Goal: Information Seeking & Learning: Check status

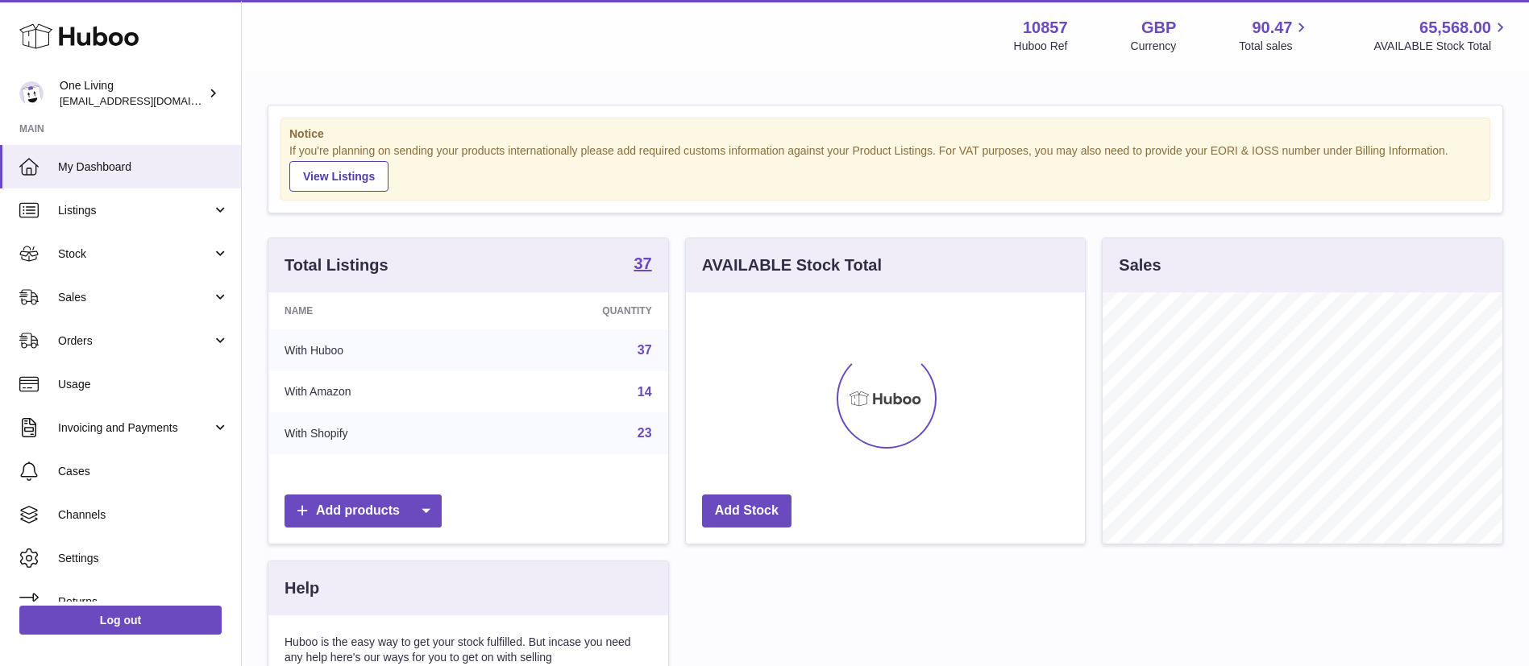
scroll to position [251, 399]
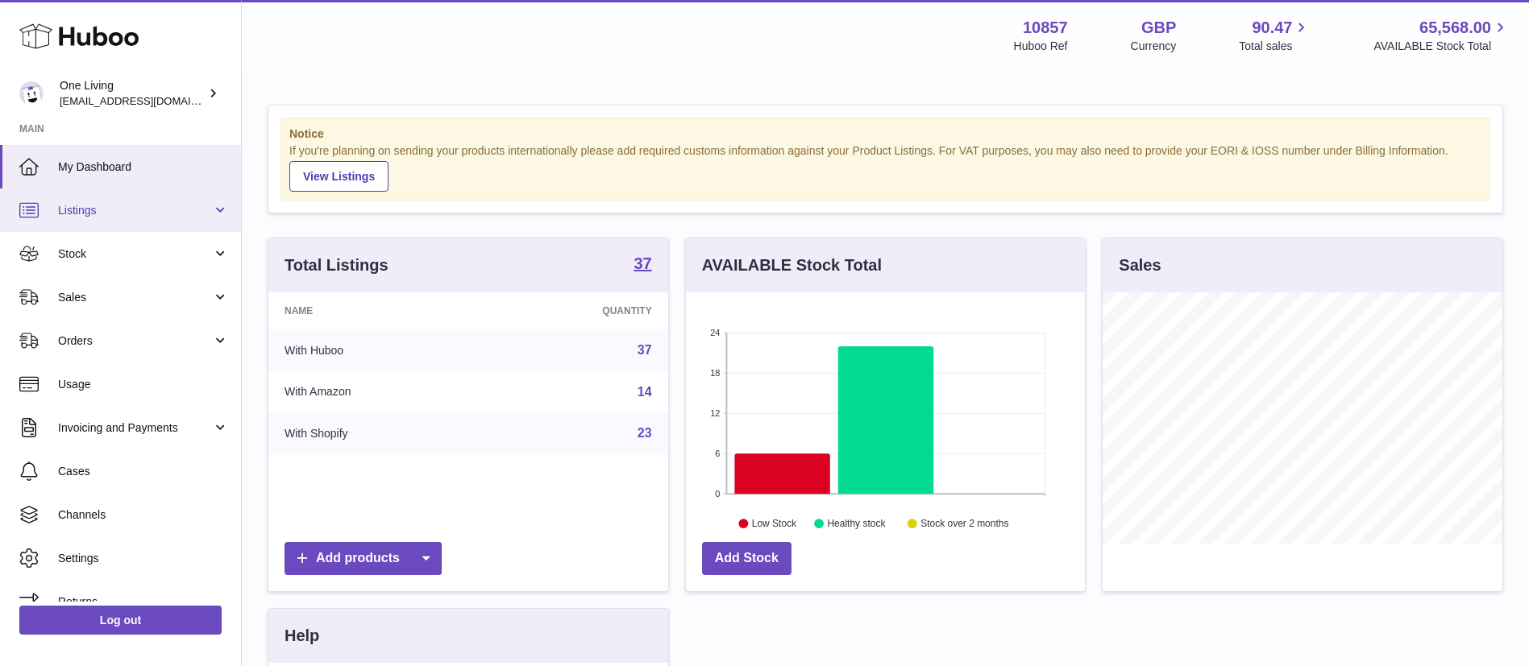
click at [127, 221] on link "Listings" at bounding box center [120, 211] width 241 height 44
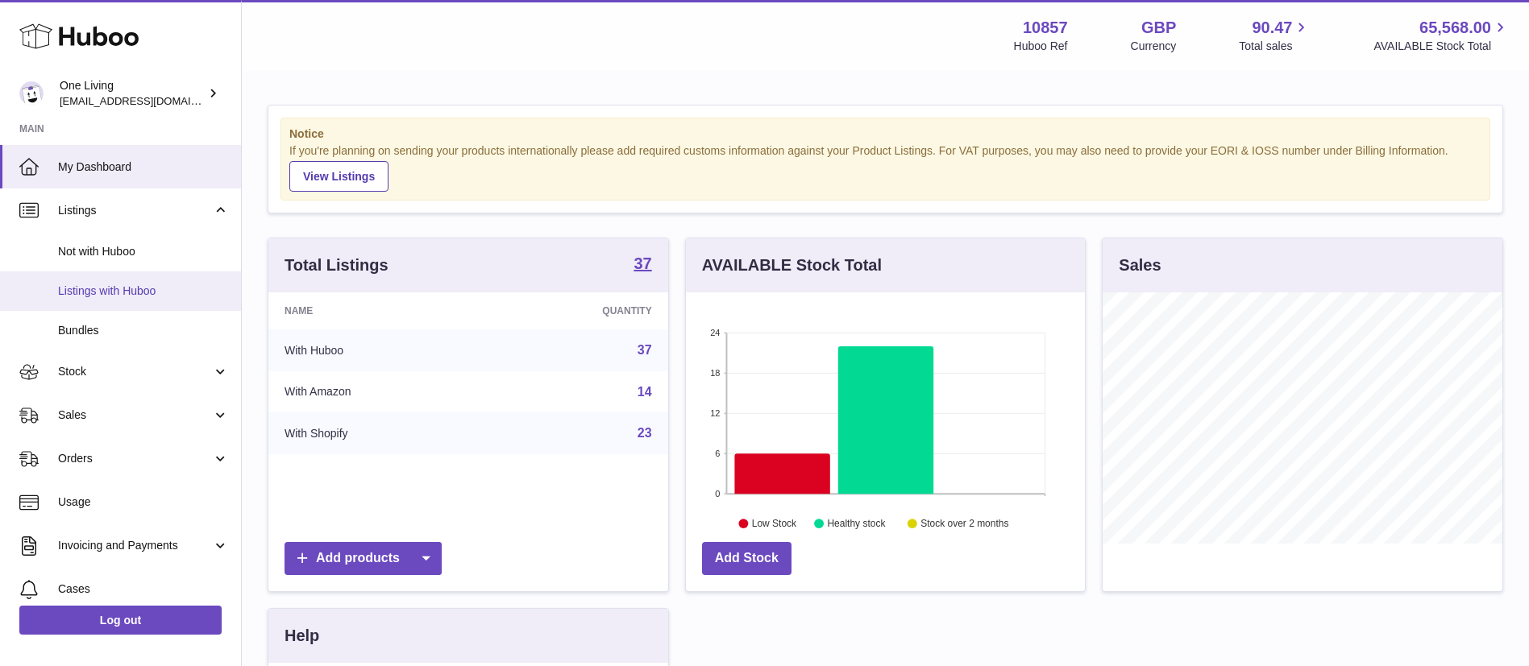
click at [112, 293] on span "Listings with Huboo" at bounding box center [143, 291] width 171 height 15
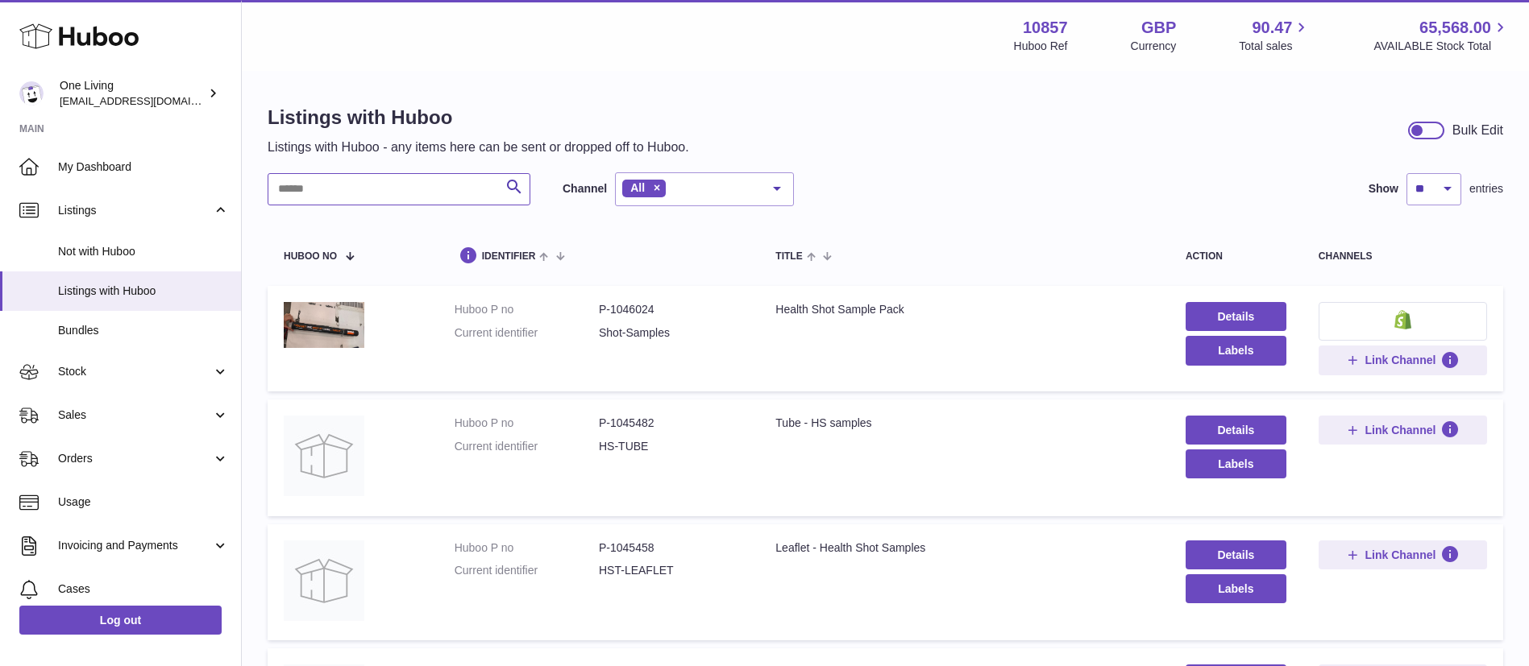
click at [412, 190] on input "text" at bounding box center [399, 189] width 263 height 32
click at [107, 374] on span "Stock" at bounding box center [135, 371] width 154 height 15
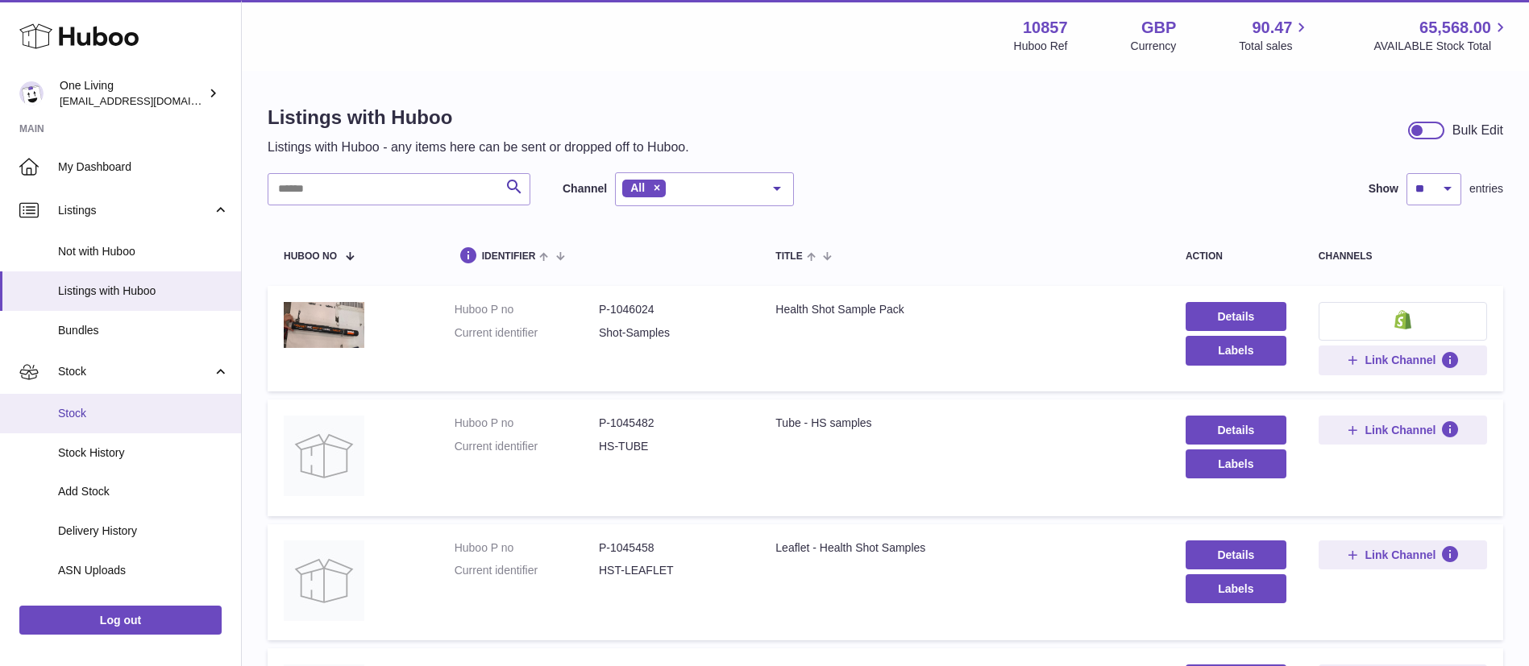
click at [72, 417] on span "Stock" at bounding box center [143, 413] width 171 height 15
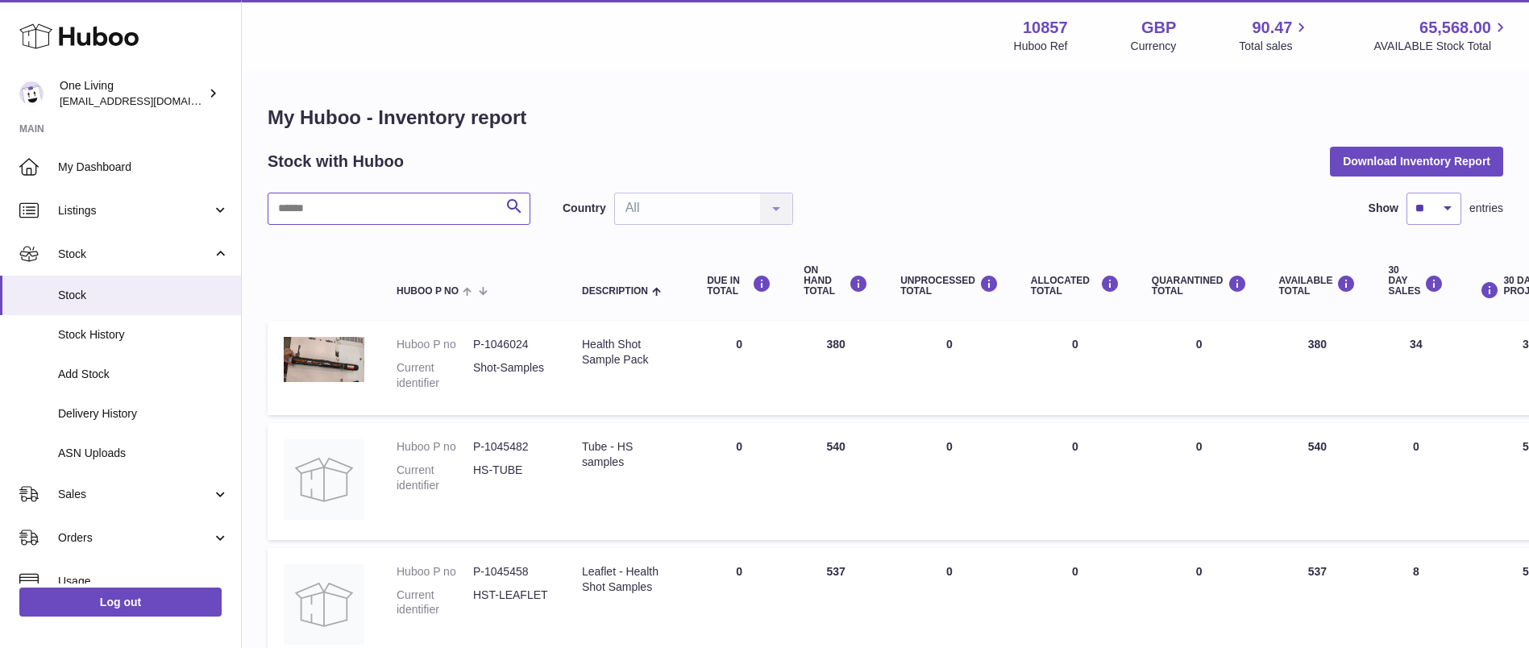
click at [383, 206] on input "text" at bounding box center [399, 209] width 263 height 32
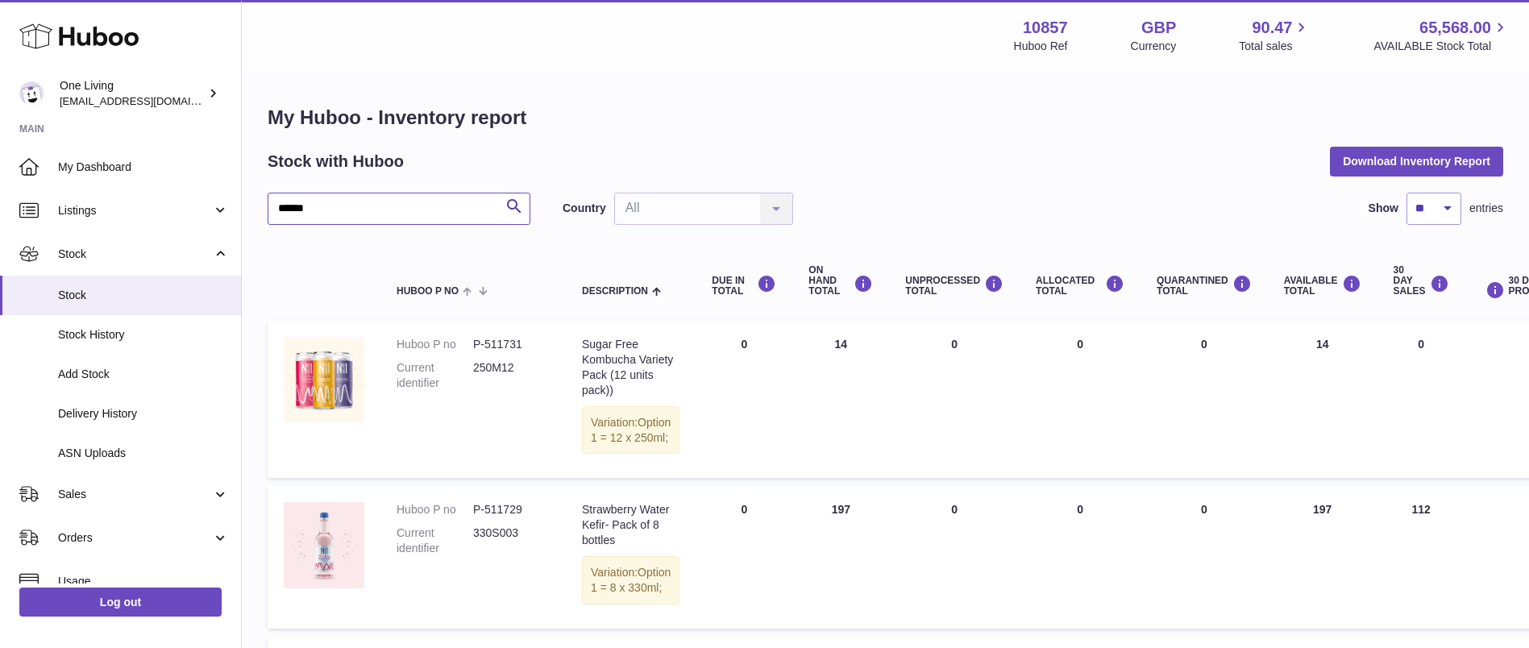
type input "******"
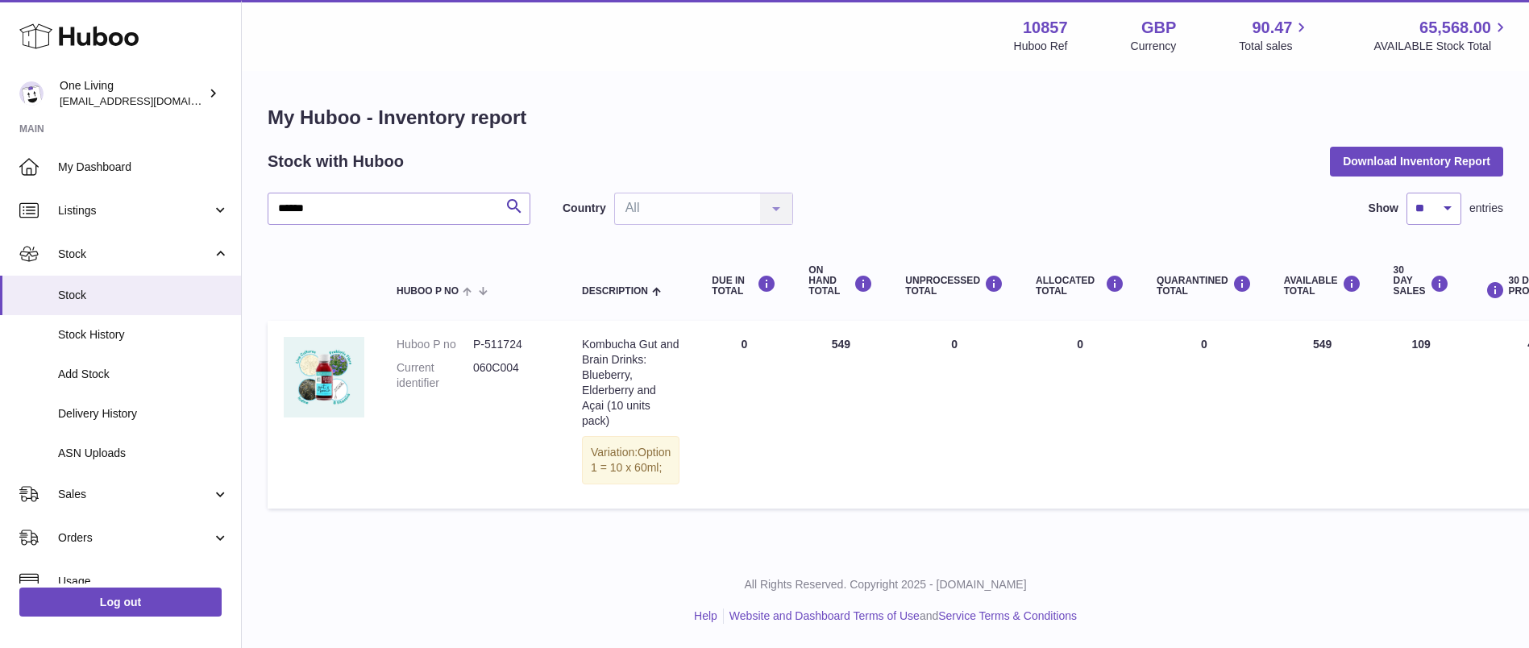
click at [830, 344] on td "ON HAND Total 549" at bounding box center [840, 415] width 97 height 188
click at [821, 351] on td "ON HAND Total 549" at bounding box center [840, 415] width 97 height 188
click at [823, 343] on td "ON HAND Total 549" at bounding box center [840, 415] width 97 height 188
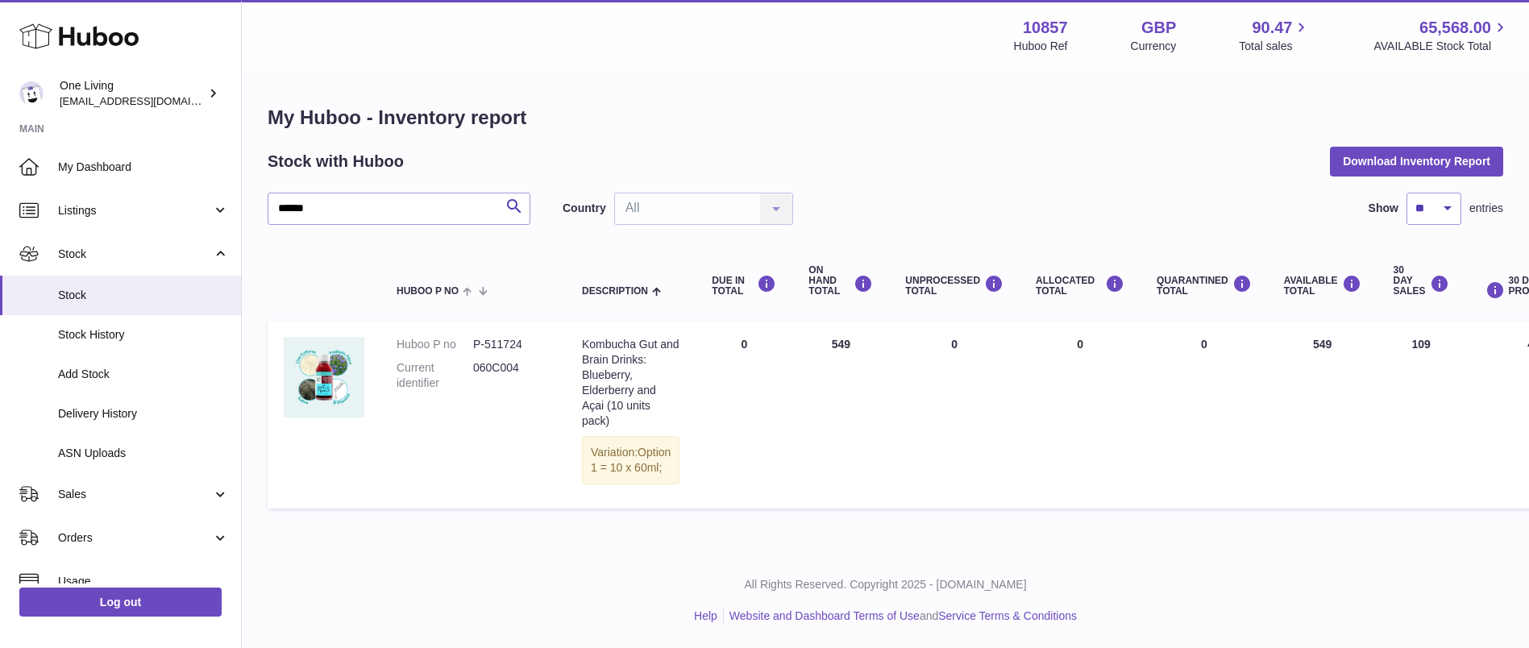
click at [504, 337] on dd "P-511724" at bounding box center [511, 344] width 77 height 15
click at [501, 339] on dd "P-511724" at bounding box center [511, 344] width 77 height 15
click at [498, 345] on dd "P-511724" at bounding box center [511, 344] width 77 height 15
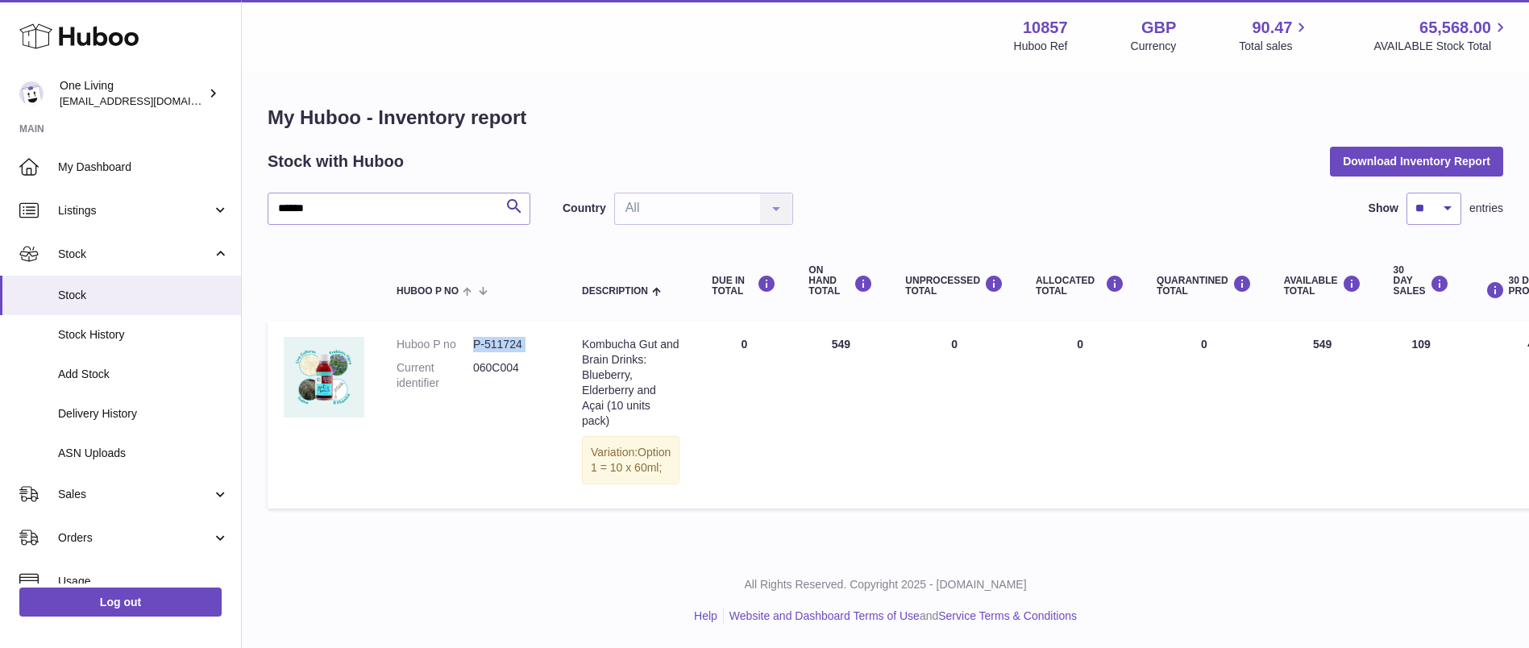
click at [498, 345] on dd "P-511724" at bounding box center [511, 344] width 77 height 15
click at [606, 350] on div "Kombucha Gut and Brain Drinks: Blueberry, Elderberry and Açai (10 units pack)" at bounding box center [631, 382] width 98 height 91
click at [607, 350] on div "Kombucha Gut and Brain Drinks: Blueberry, Elderberry and Açai (10 units pack)" at bounding box center [631, 382] width 98 height 91
copy td "Kombucha Gut and Brain Drinks: Blueberry, Elderberry and Açai (10 units pack)"
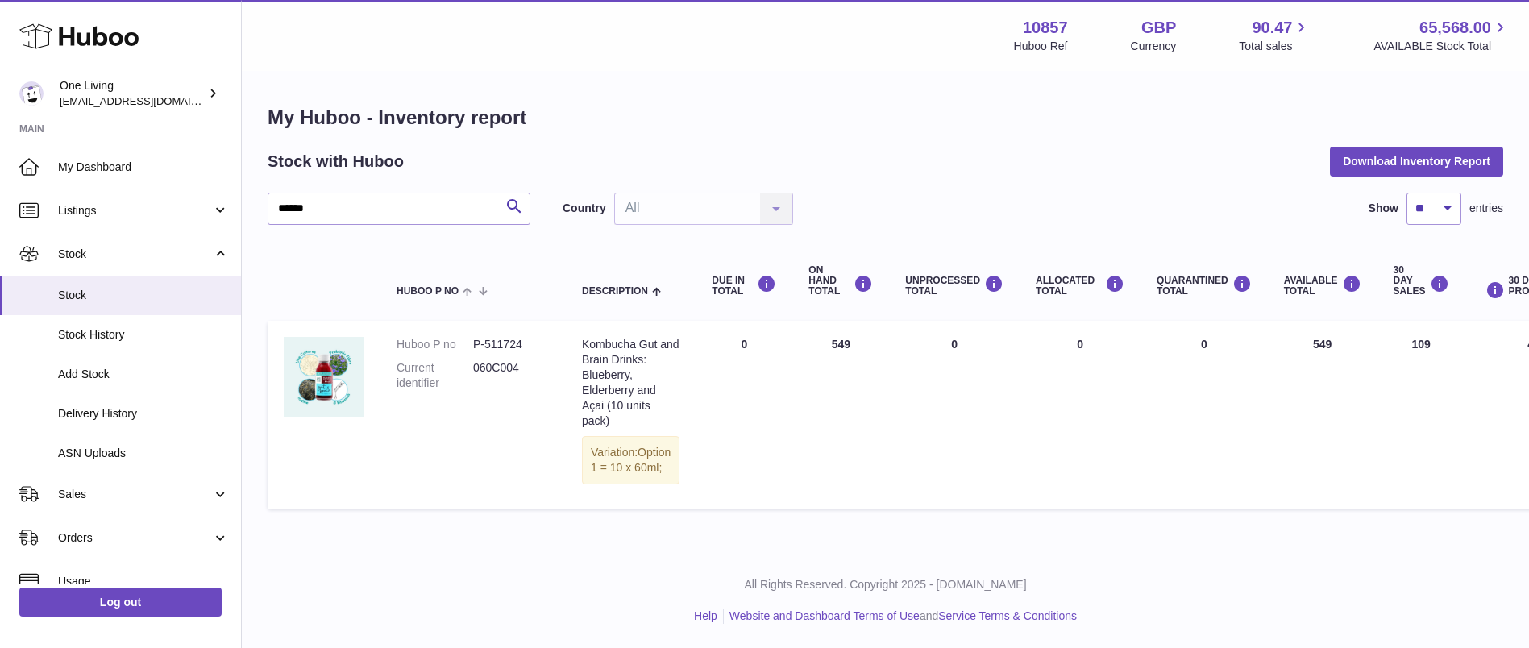
click at [499, 337] on dd "P-511724" at bounding box center [511, 344] width 77 height 15
copy dd "511724"
click at [803, 348] on td "ON HAND Total 300" at bounding box center [840, 415] width 97 height 188
click at [1282, 405] on td "AVAILABLE Total 300" at bounding box center [1323, 415] width 110 height 188
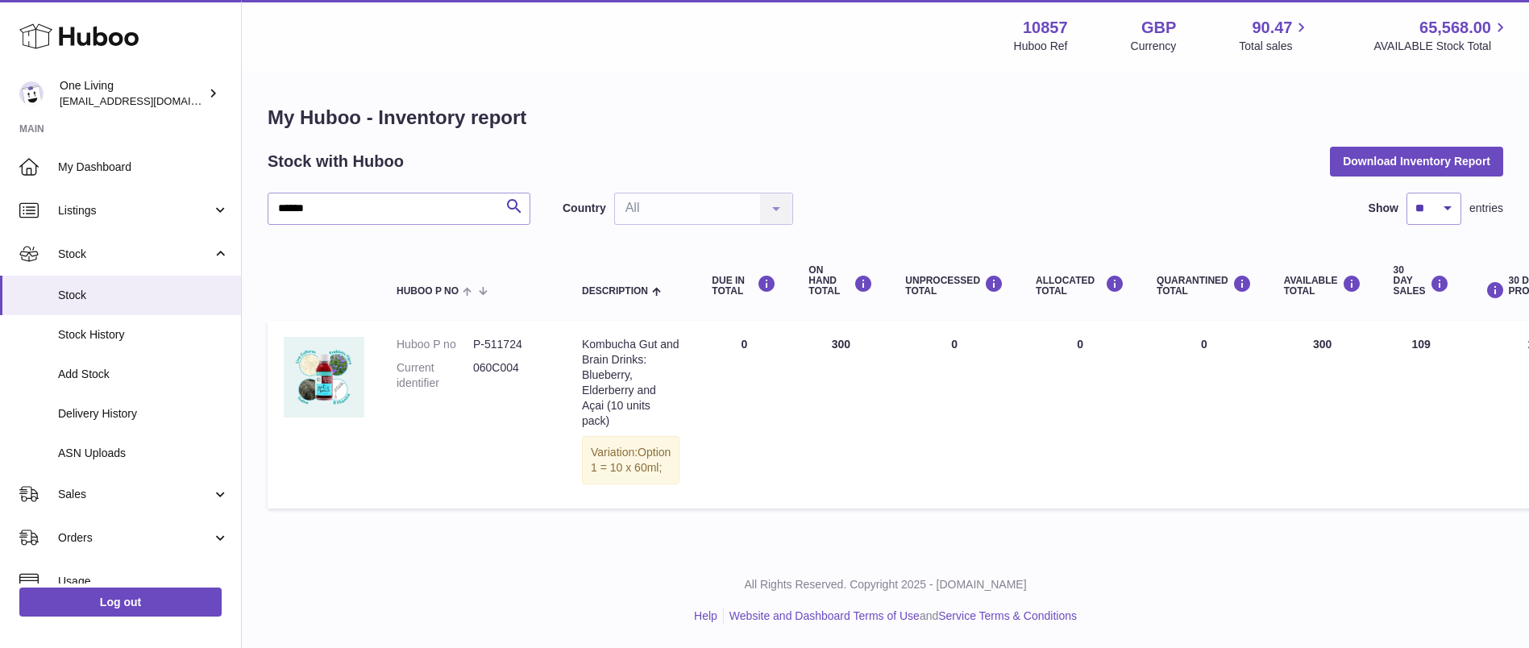
click at [489, 343] on dd "P-511724" at bounding box center [511, 344] width 77 height 15
copy dl "P-511724"
click at [501, 369] on dd "060C004" at bounding box center [511, 375] width 77 height 31
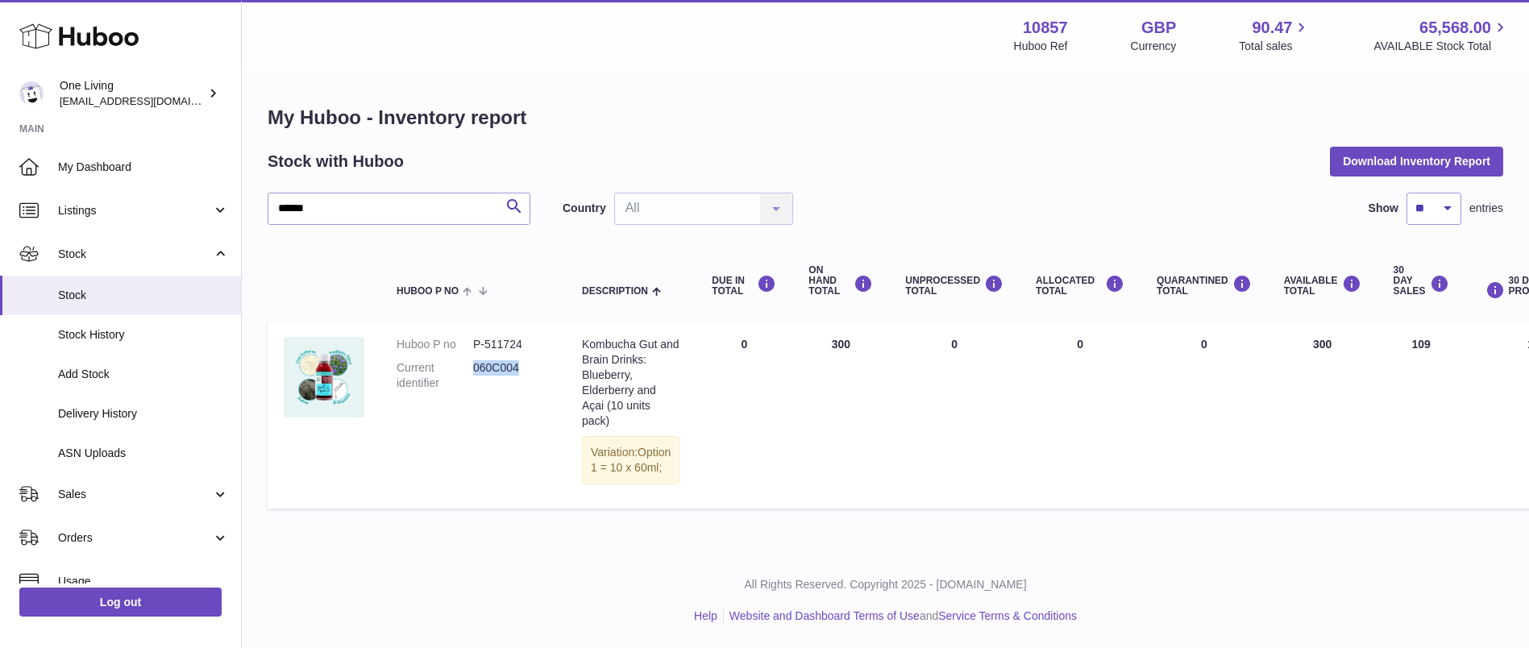
click at [501, 369] on dd "060C004" at bounding box center [511, 375] width 77 height 31
copy dd "060C004"
